Goal: Find specific page/section: Find specific page/section

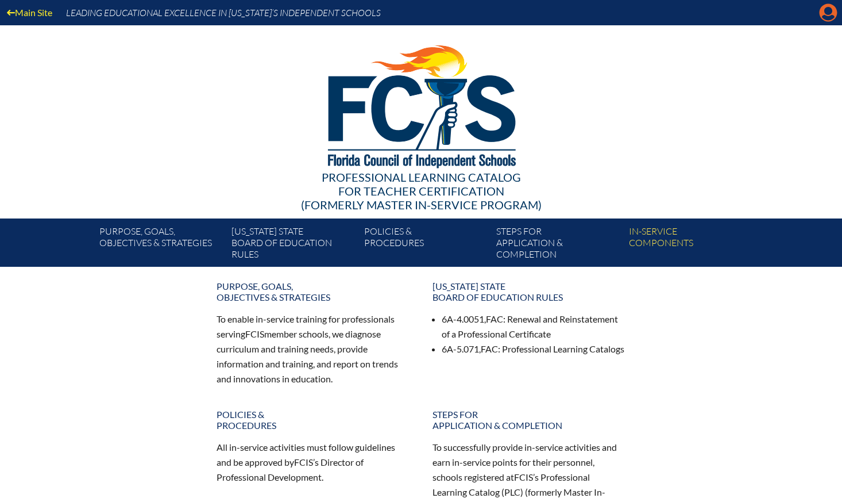
click at [822, 16] on icon at bounding box center [829, 13] width 18 height 18
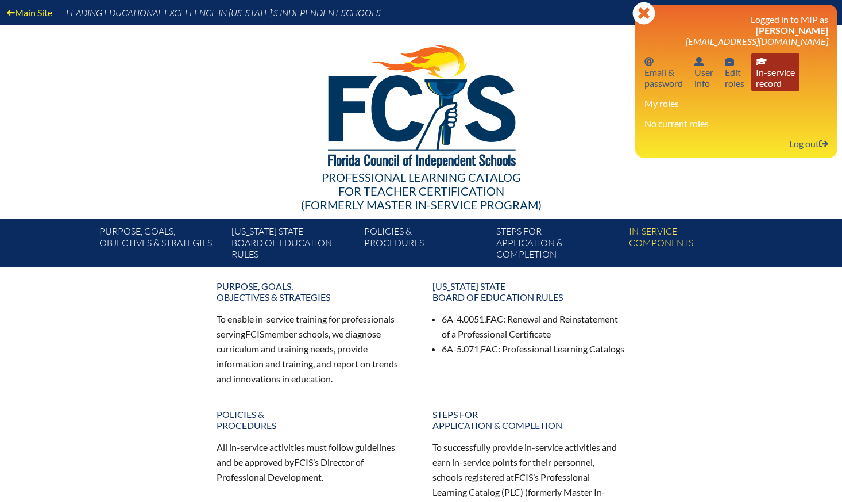
click at [766, 78] on link "In-service record In-service record" at bounding box center [775, 71] width 48 height 37
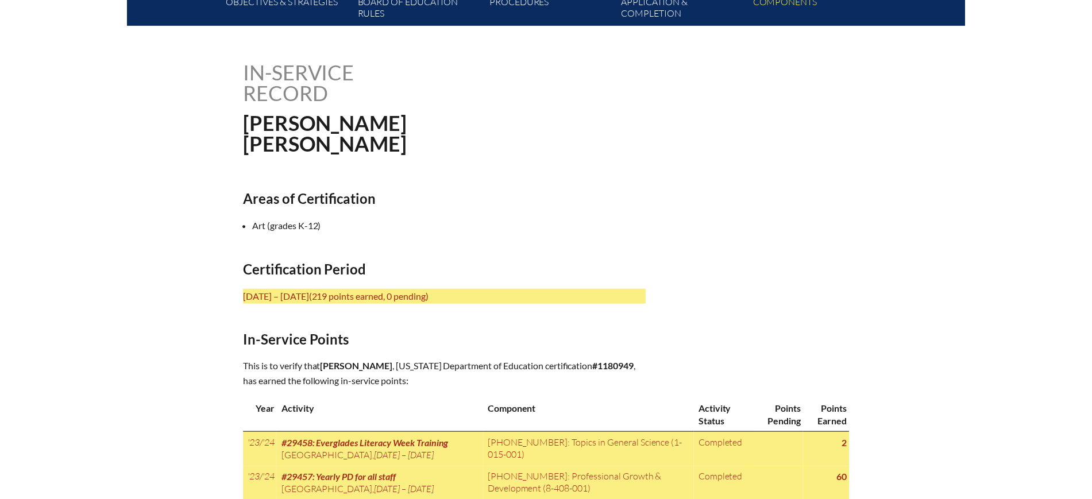
scroll to position [359, 0]
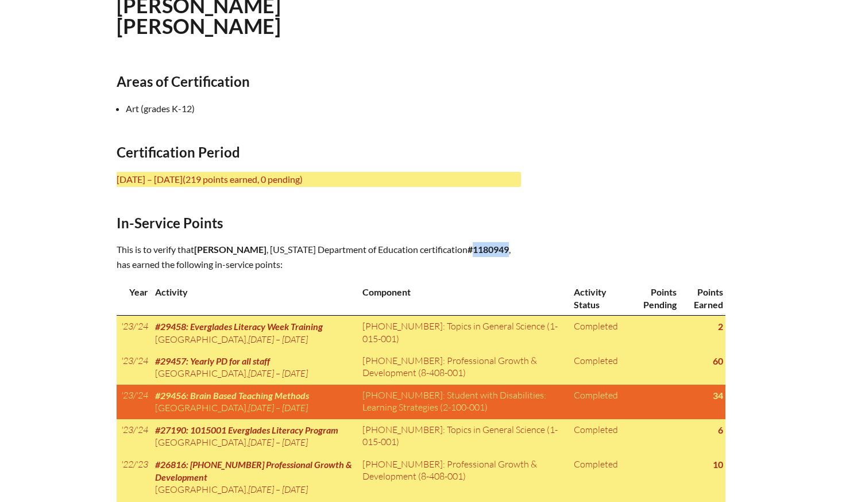
drag, startPoint x: 344, startPoint y: 264, endPoint x: 304, endPoint y: 265, distance: 39.1
click at [304, 265] on p "This is to verify that [PERSON_NAME] , [US_STATE] Department of Education certi…" at bounding box center [319, 257] width 404 height 30
copy b "1180949"
